Goal: Book appointment/travel/reservation

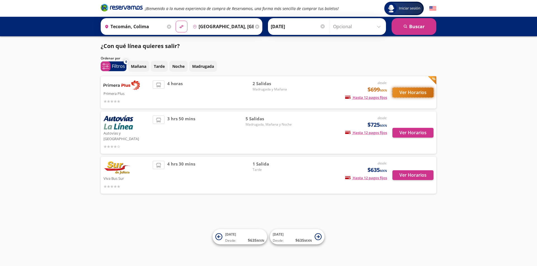
click at [413, 92] on button "Ver Horarios" at bounding box center [412, 93] width 41 height 10
click at [162, 66] on p "Tarde" at bounding box center [159, 66] width 11 height 6
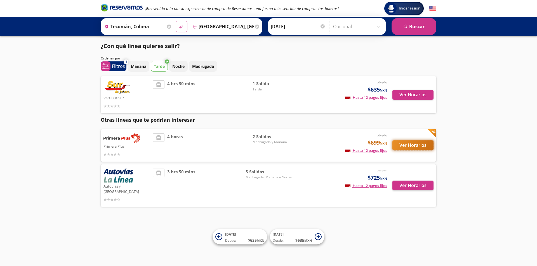
click at [414, 143] on button "Ver Horarios" at bounding box center [412, 146] width 41 height 10
click at [178, 67] on p "Noche" at bounding box center [178, 66] width 12 height 6
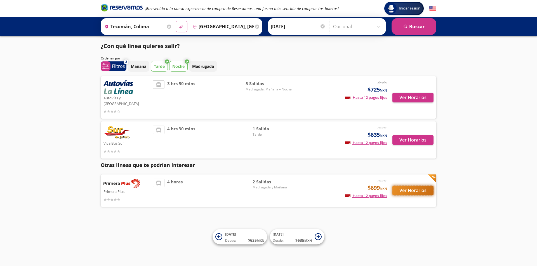
click at [410, 186] on button "Ver Horarios" at bounding box center [412, 191] width 41 height 10
click at [120, 27] on input "Tecomán, Colima" at bounding box center [133, 27] width 63 height 14
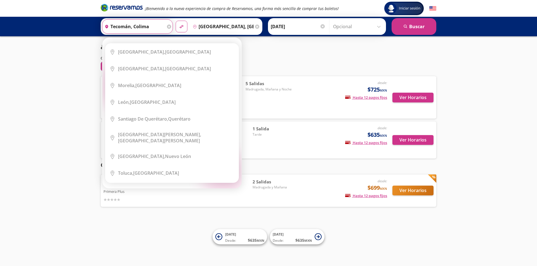
click at [131, 26] on input "Tecomán, Colima" at bounding box center [133, 27] width 63 height 14
click at [167, 27] on icon at bounding box center [169, 27] width 4 height 4
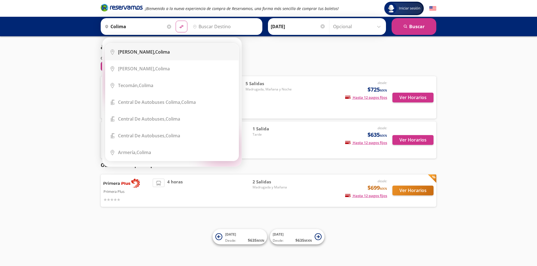
click at [162, 50] on div "Colima, Colima" at bounding box center [176, 52] width 116 height 6
type input "Colima, Colima"
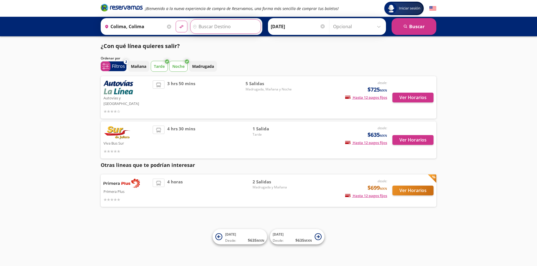
click at [226, 25] on input "Destino" at bounding box center [224, 27] width 69 height 14
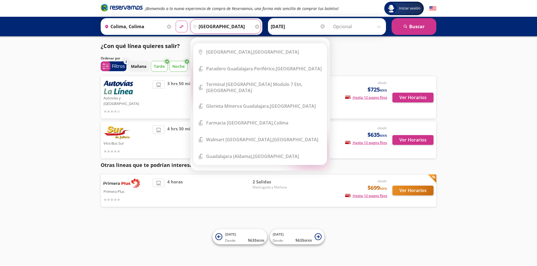
click at [176, 21] on button "material-symbols:compare-arrows-rounded" at bounding box center [182, 27] width 12 height 12
click at [243, 46] on li "City Icon [GEOGRAPHIC_DATA], [GEOGRAPHIC_DATA]" at bounding box center [259, 52] width 133 height 17
type input "[GEOGRAPHIC_DATA], [GEOGRAPHIC_DATA]"
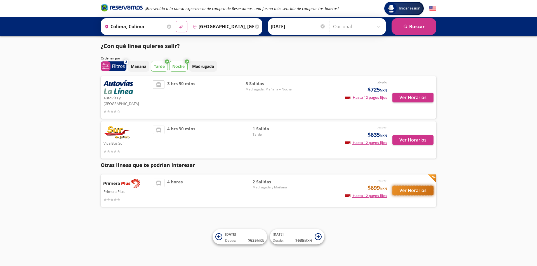
click at [407, 186] on button "Ver Horarios" at bounding box center [412, 191] width 41 height 10
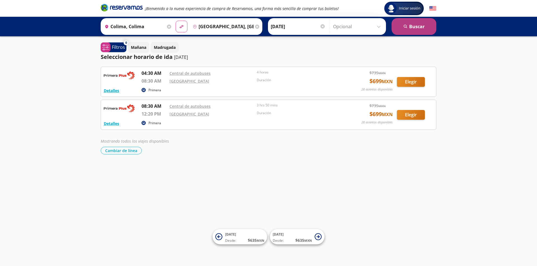
click at [411, 25] on button "search [GEOGRAPHIC_DATA]" at bounding box center [413, 26] width 45 height 17
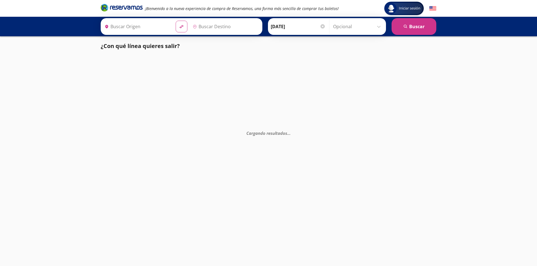
type input "Colima, Colima"
type input "[GEOGRAPHIC_DATA], [GEOGRAPHIC_DATA]"
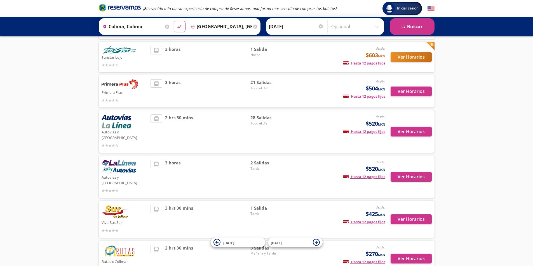
scroll to position [84, 0]
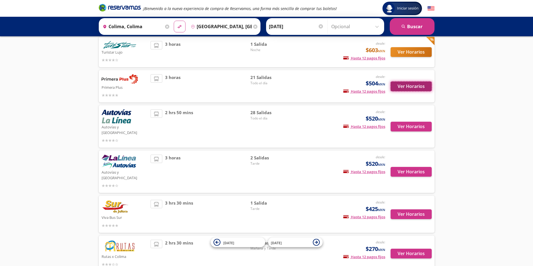
click at [406, 88] on button "Ver Horarios" at bounding box center [410, 87] width 41 height 10
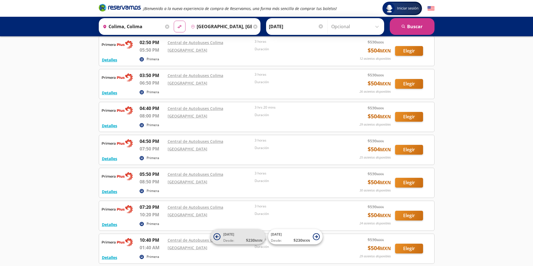
scroll to position [426, 0]
